Goal: Task Accomplishment & Management: Manage account settings

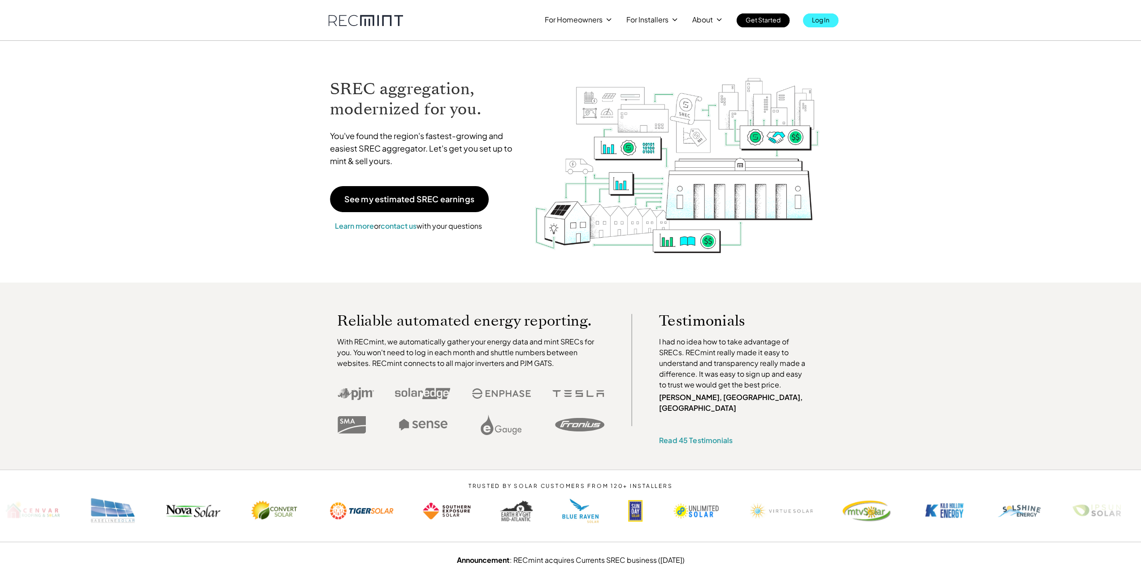
click at [822, 22] on p "Log In" at bounding box center [820, 19] width 17 height 13
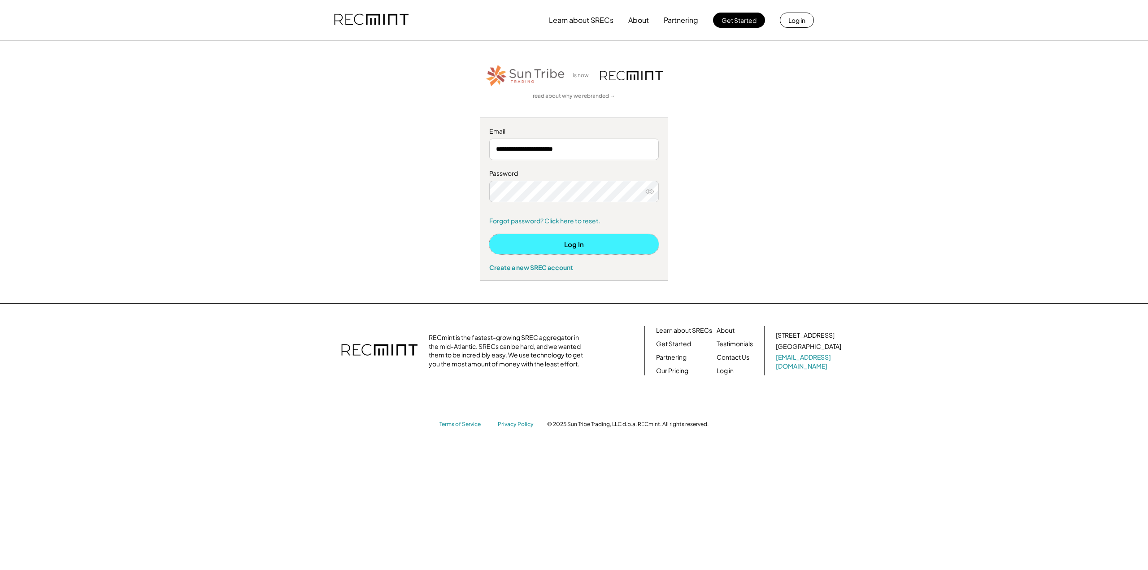
click at [574, 243] on button "Log In" at bounding box center [573, 244] width 169 height 20
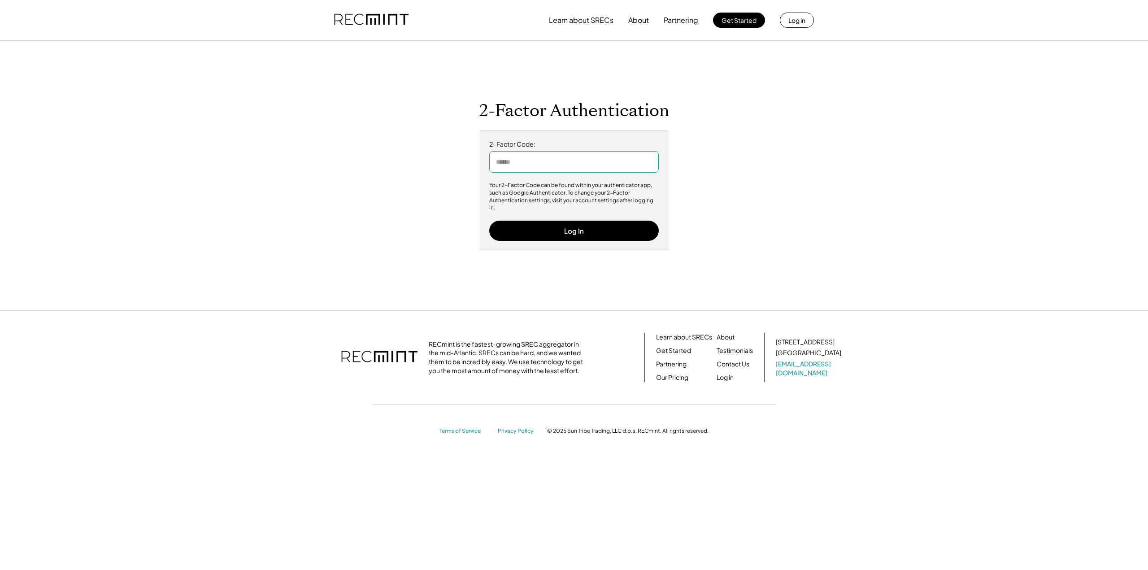
click at [596, 167] on input "input" at bounding box center [573, 162] width 169 height 22
type input "******"
click at [603, 222] on button "Log In" at bounding box center [573, 231] width 169 height 20
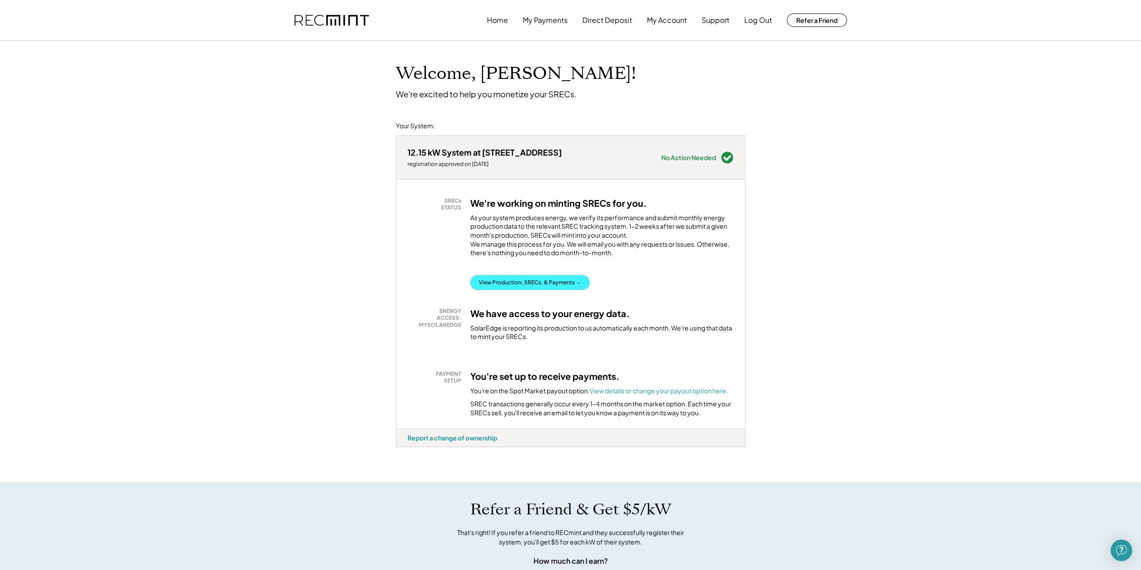
click at [558, 290] on button "View Production, SRECs, & Payments →" at bounding box center [529, 282] width 119 height 14
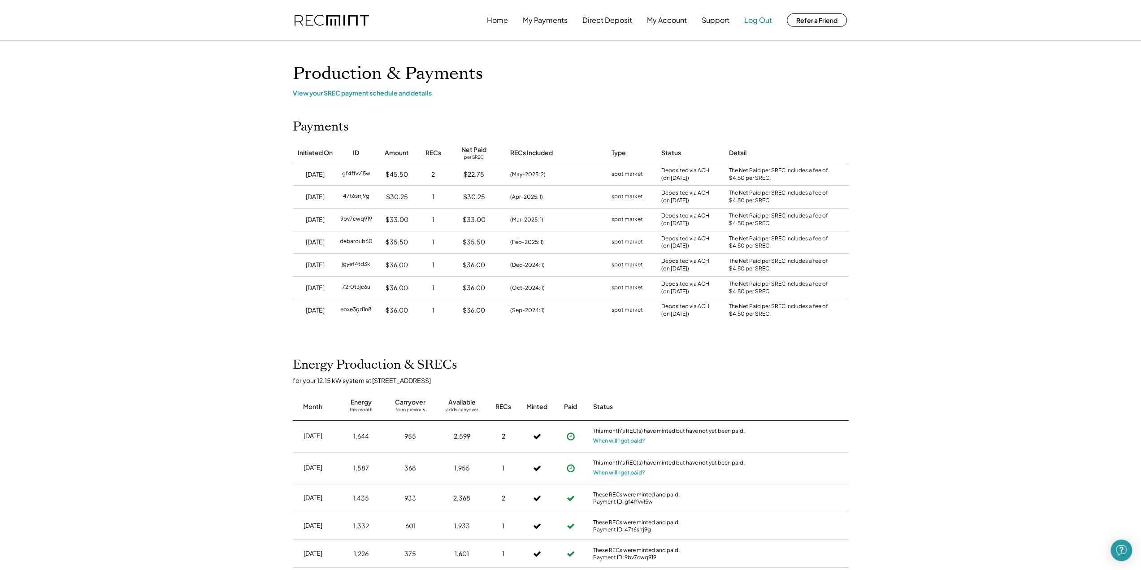
click at [756, 21] on button "Log Out" at bounding box center [758, 20] width 28 height 18
